Goal: Transaction & Acquisition: Purchase product/service

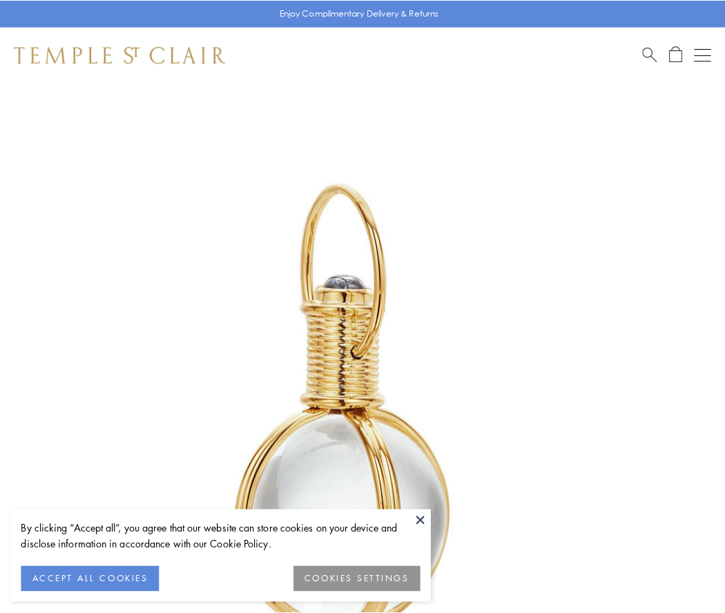
scroll to position [360, 0]
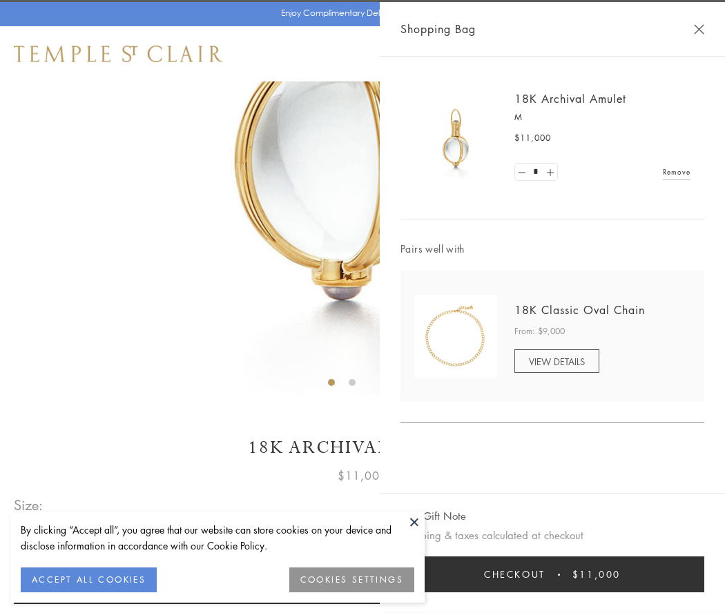
click at [552, 574] on button "Checkout $11,000" at bounding box center [552, 574] width 304 height 36
